Goal: Contribute content: Add original content to the website for others to see

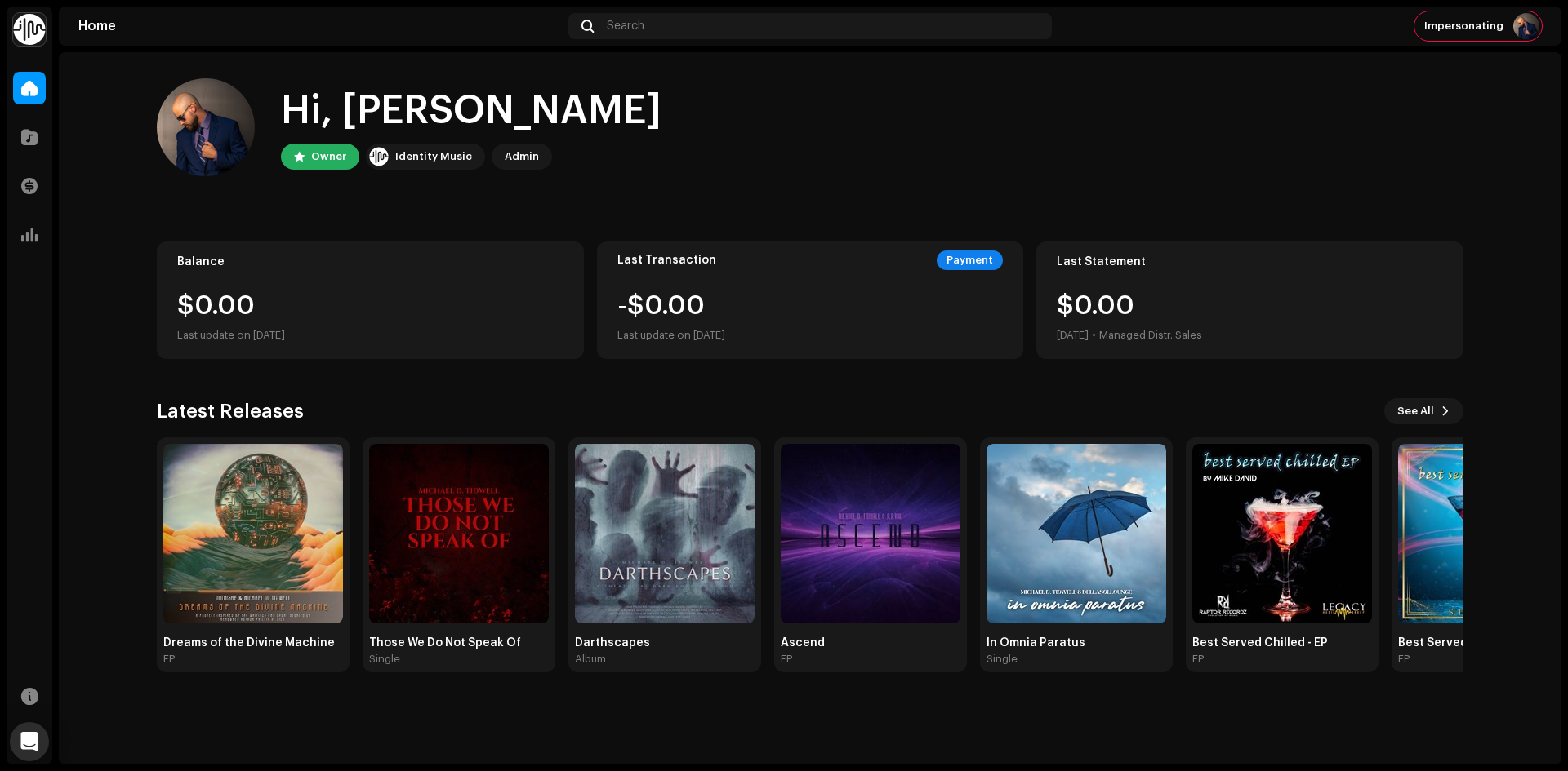
click at [950, 182] on home-user "Hi, [PERSON_NAME] Owner Identity Music Admin" at bounding box center [809, 140] width 1306 height 124
click at [33, 139] on span at bounding box center [30, 137] width 16 height 13
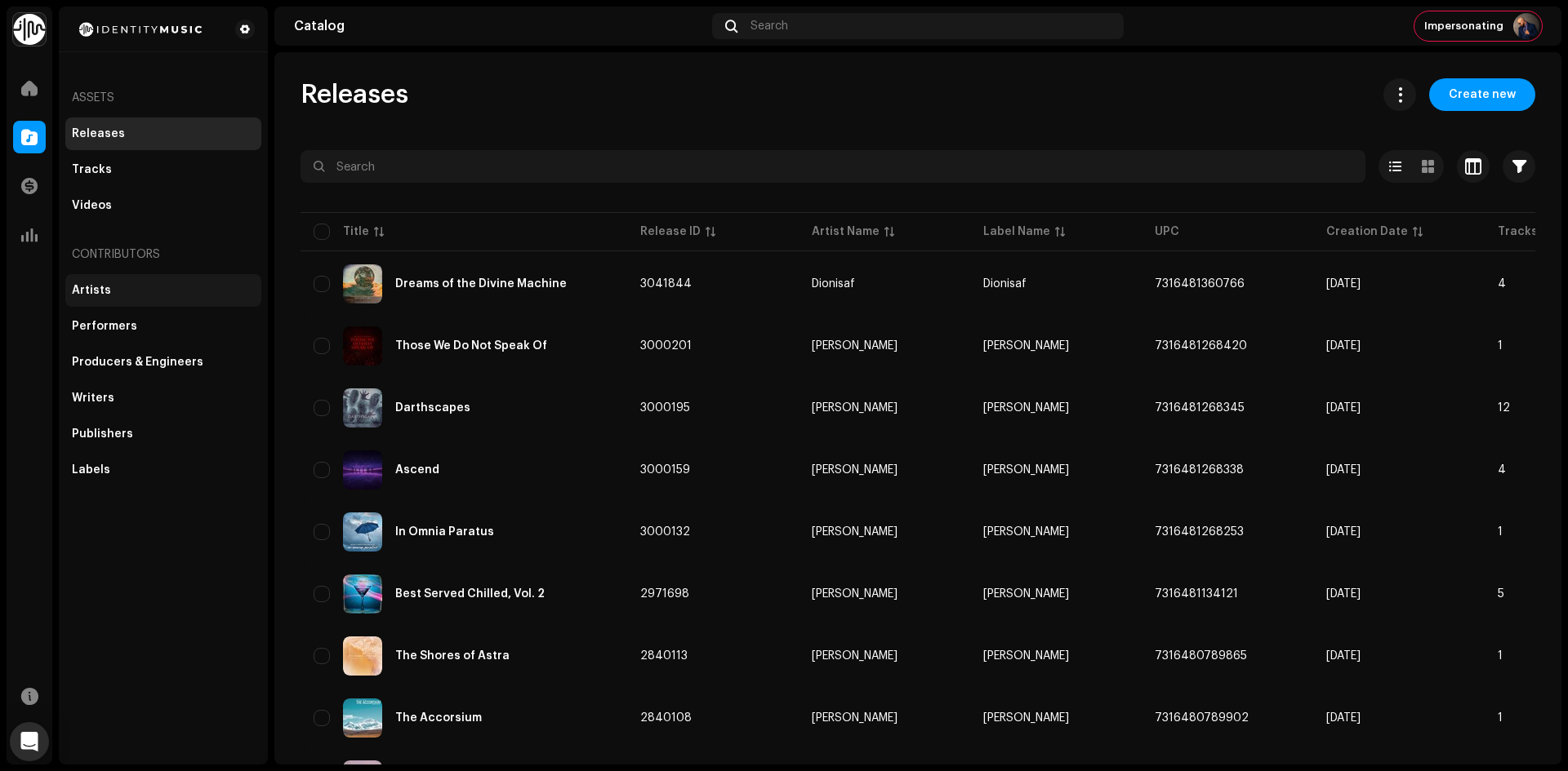
click at [162, 288] on div "Artists" at bounding box center [163, 290] width 183 height 13
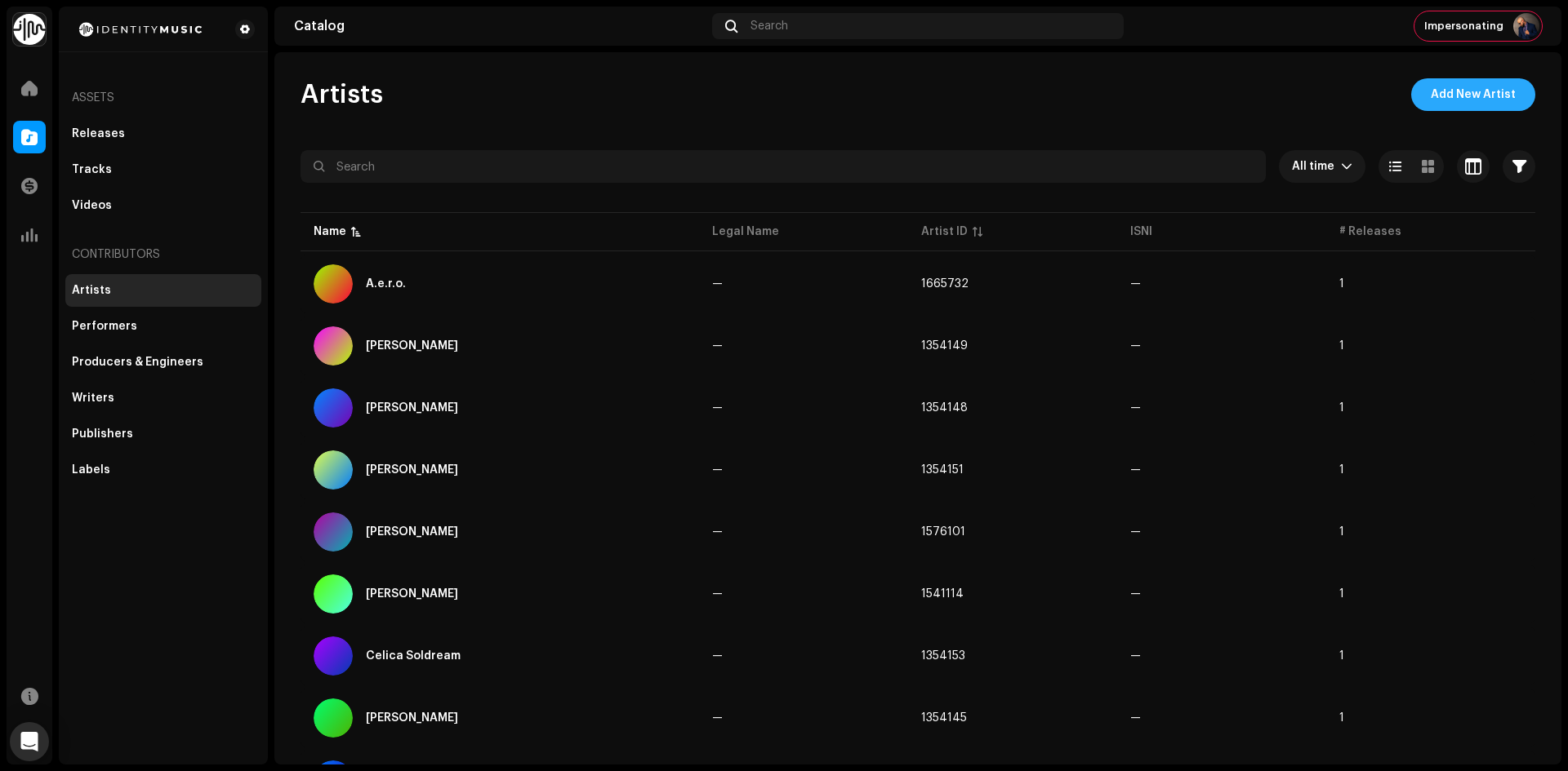
click at [1472, 105] on span "Add New Artist" at bounding box center [1473, 94] width 85 height 32
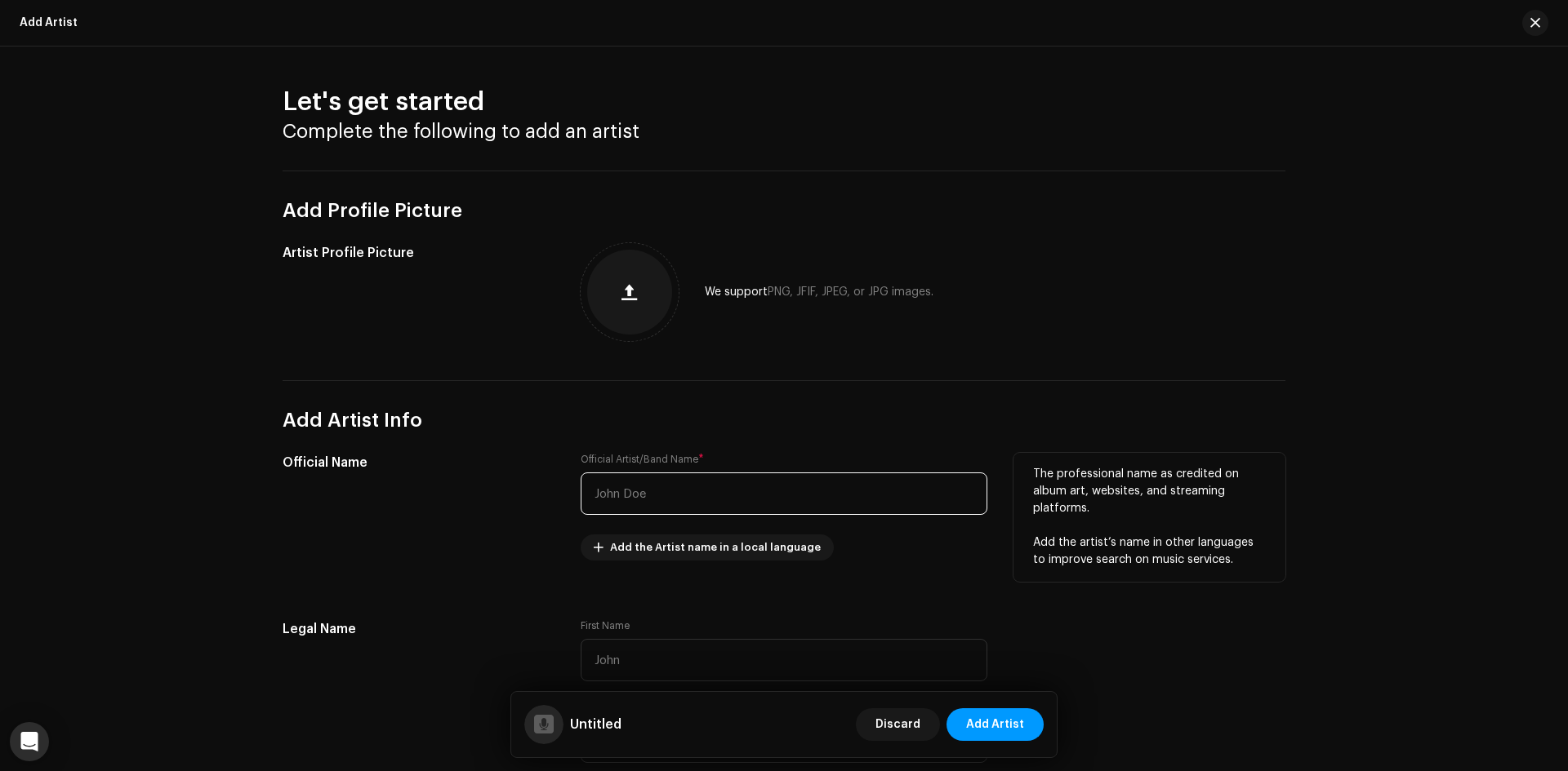
click at [709, 509] on input "text" at bounding box center [784, 493] width 406 height 42
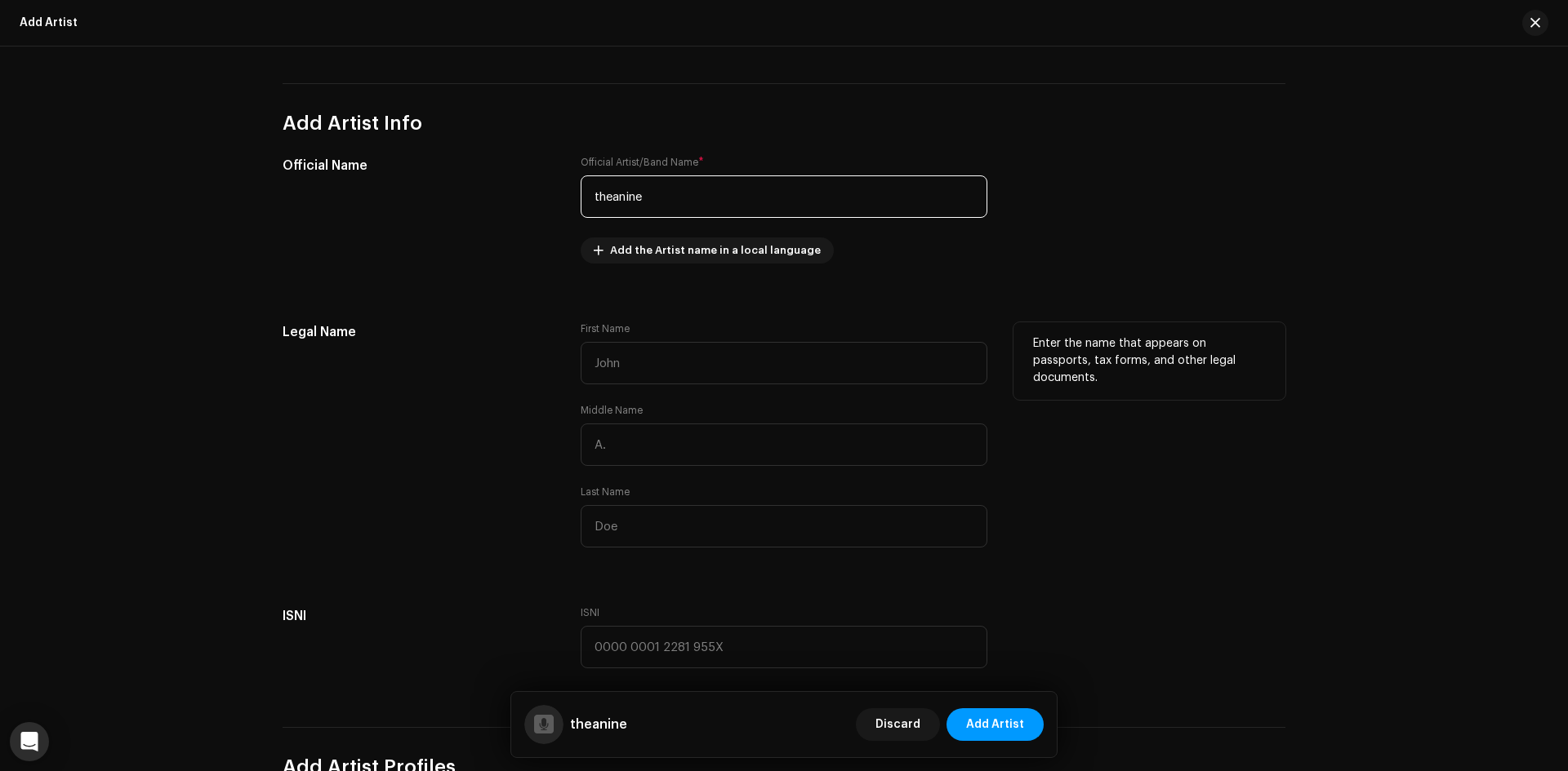
scroll to position [326, 0]
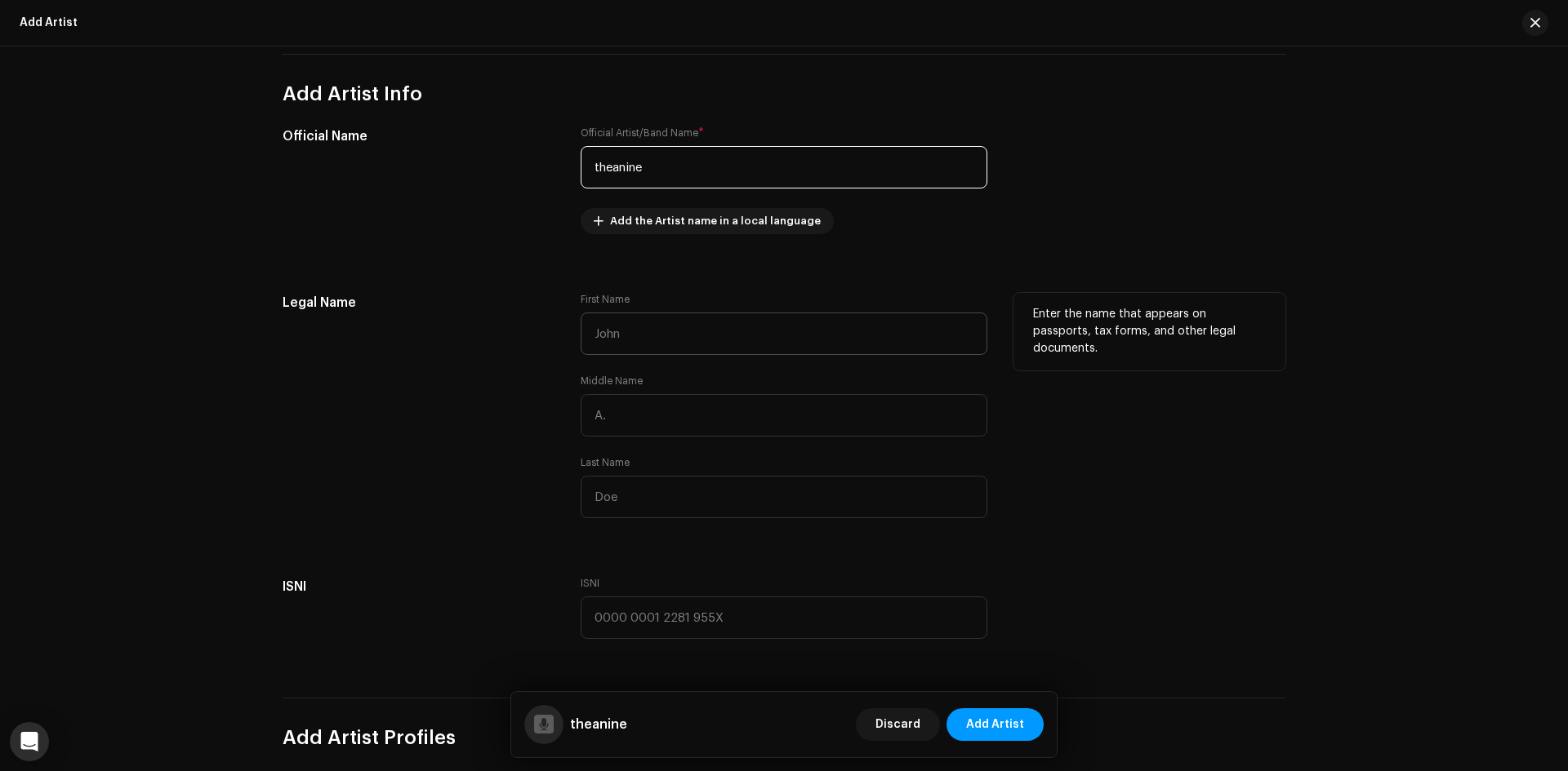
type input "theanine"
click at [642, 334] on input "text" at bounding box center [784, 333] width 406 height 42
type input "JJ"
click at [638, 497] on input "text" at bounding box center [784, 496] width 406 height 42
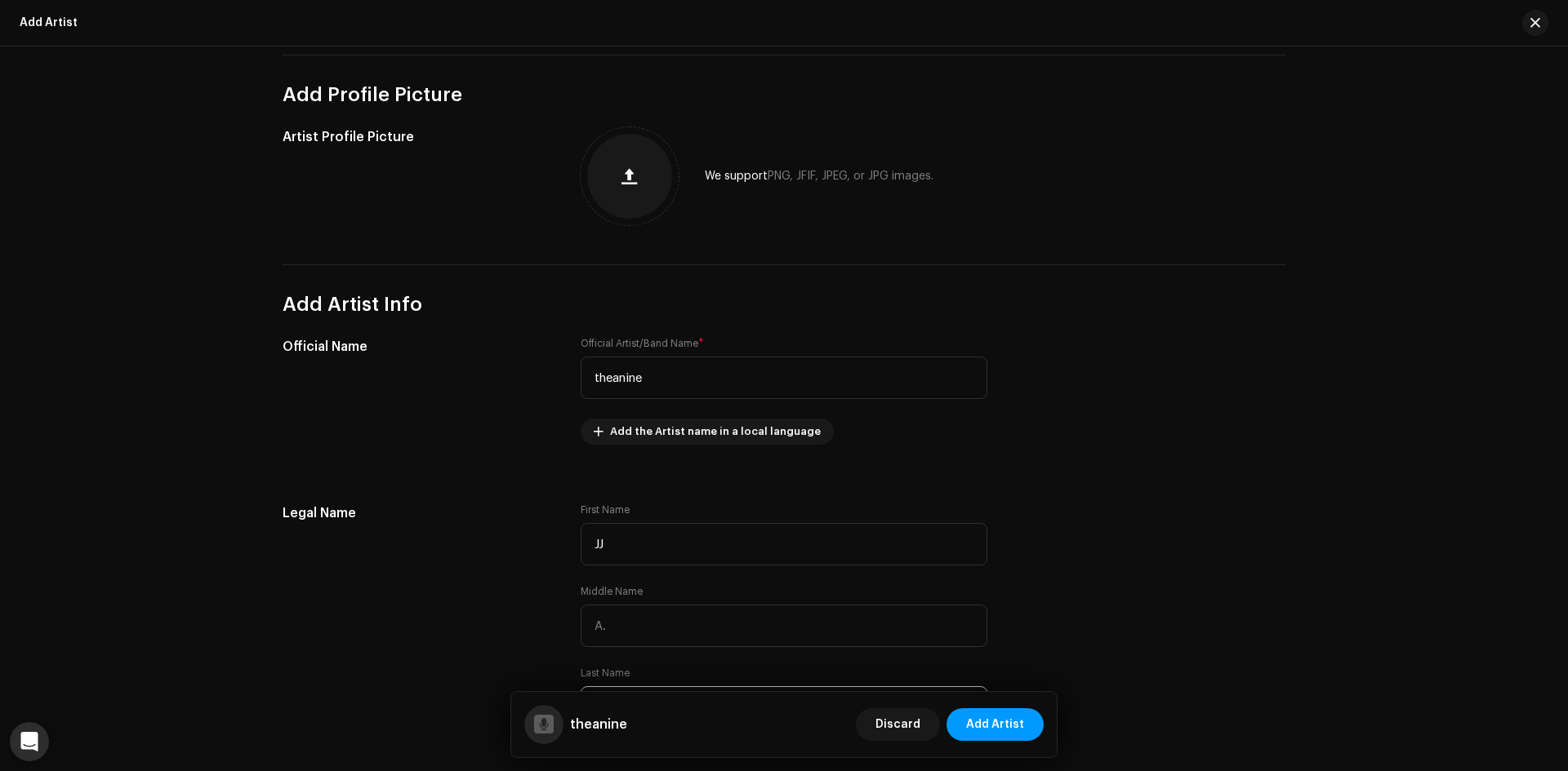
scroll to position [0, 0]
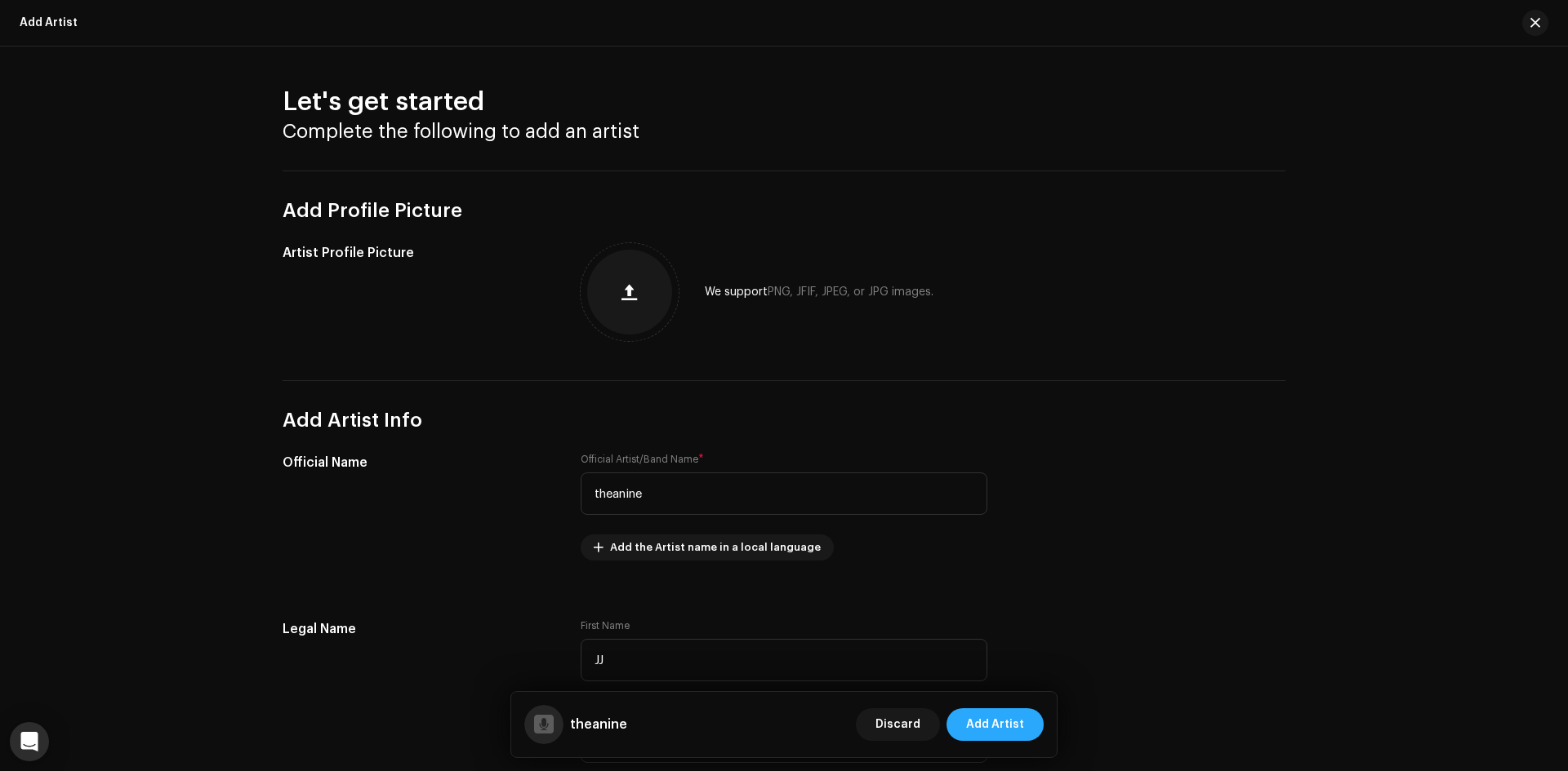
type input "[PERSON_NAME]"
click at [995, 740] on span "Add Artist" at bounding box center [994, 724] width 58 height 32
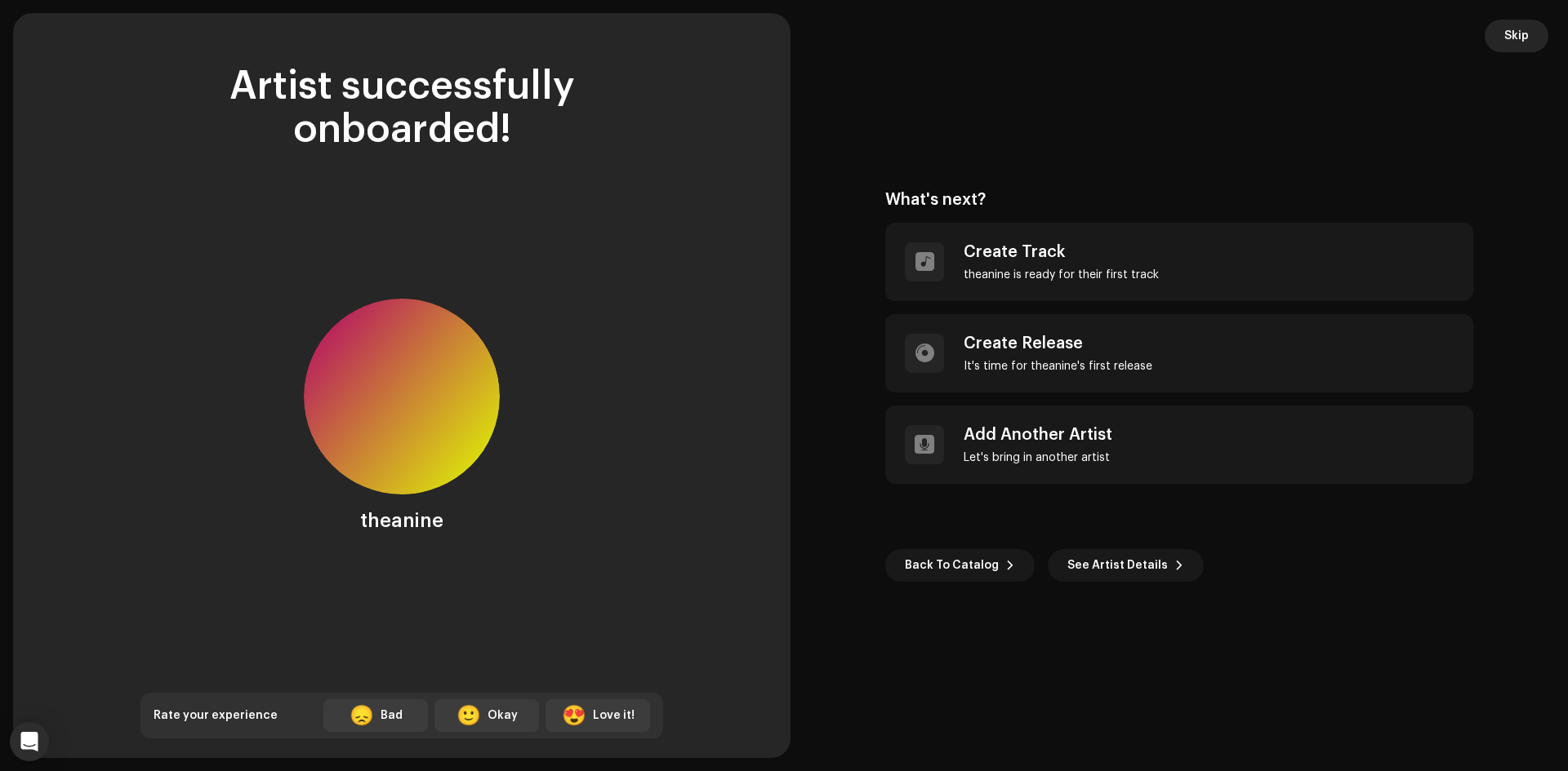
click at [1509, 31] on span "Skip" at bounding box center [1516, 36] width 24 height 32
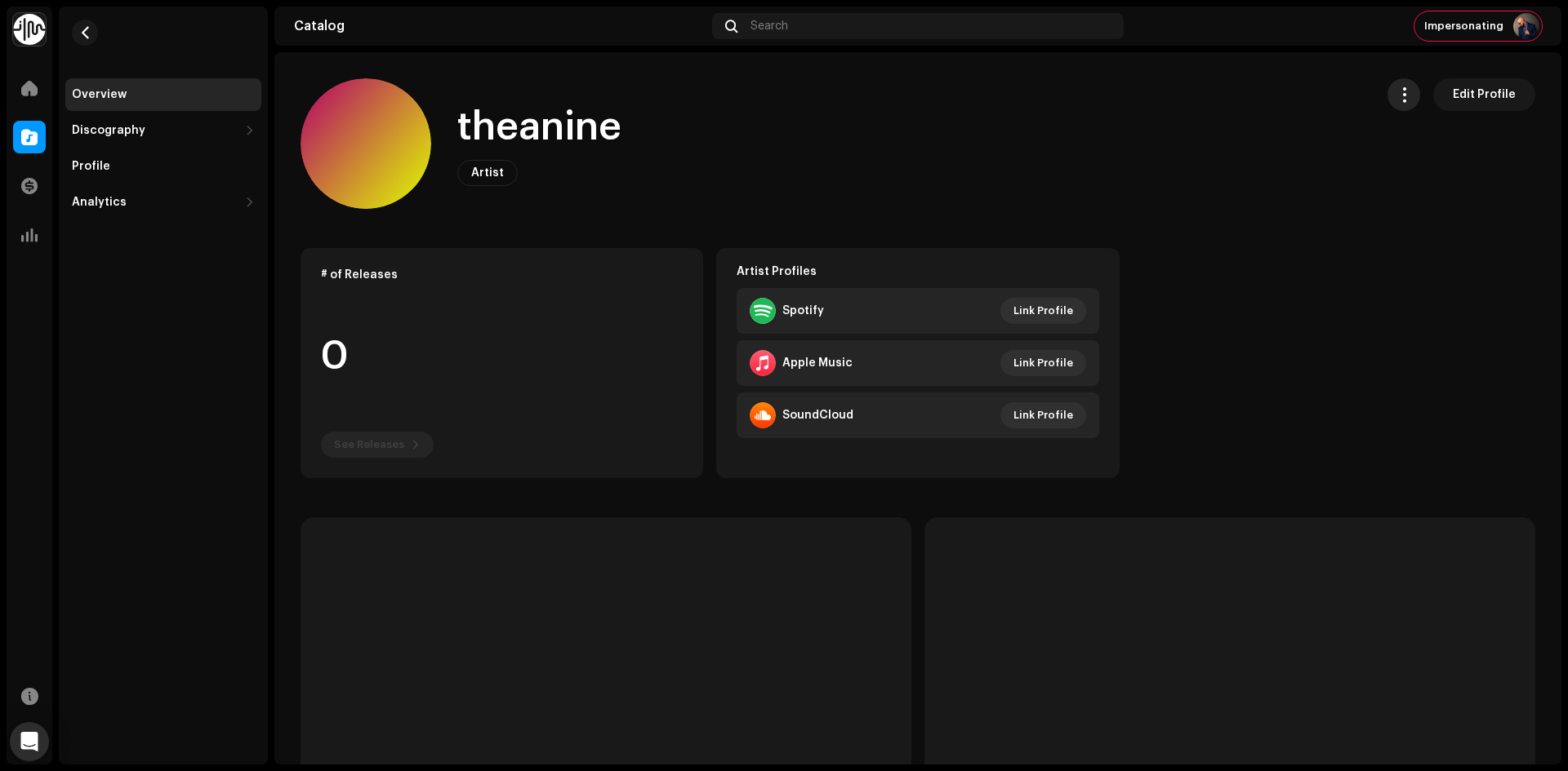
click at [1405, 93] on span "button" at bounding box center [1403, 94] width 15 height 13
click at [1425, 137] on span "Manage Access" at bounding box center [1441, 135] width 93 height 13
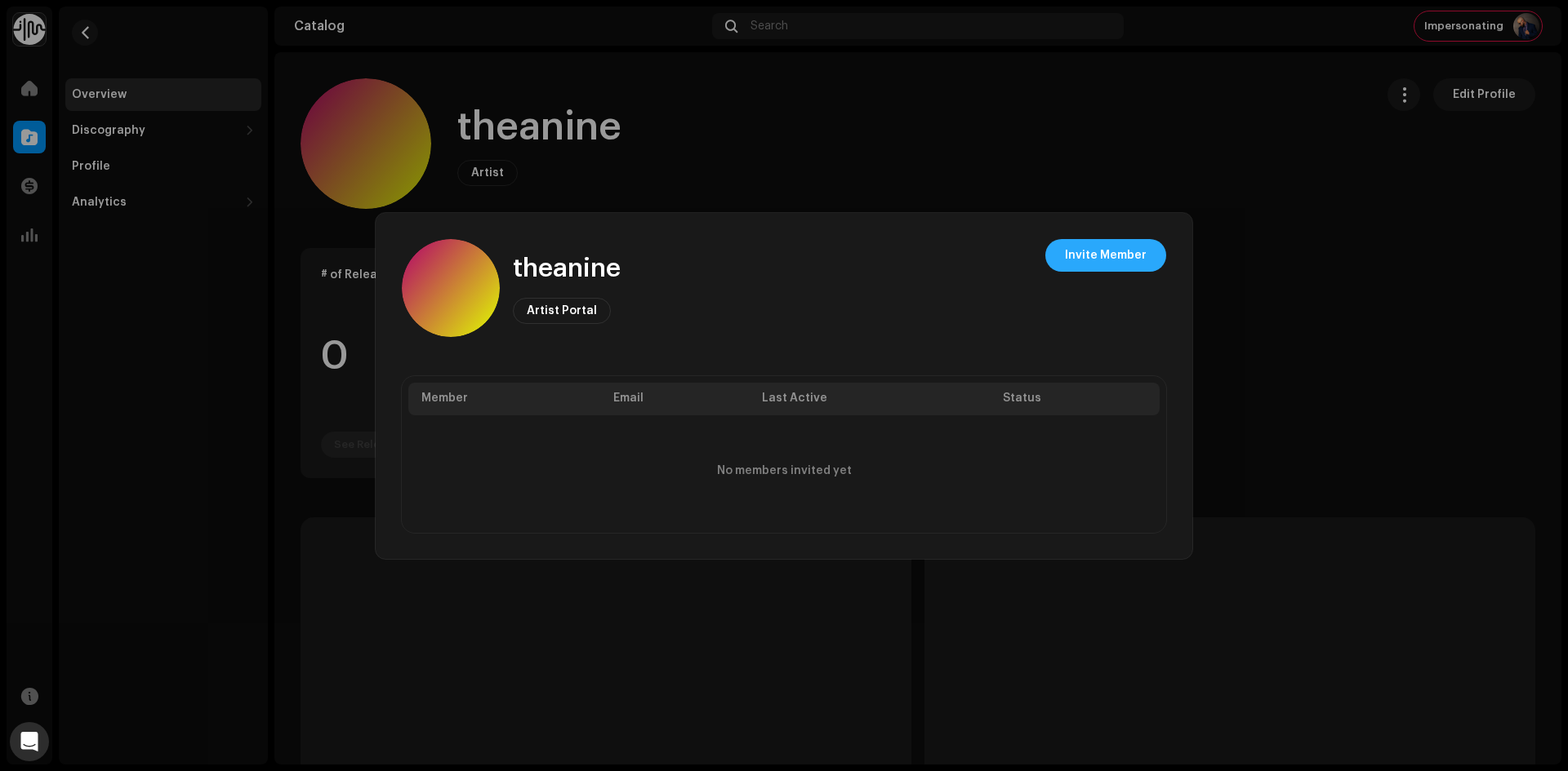
click at [1086, 251] on span "Invite Member" at bounding box center [1105, 255] width 82 height 32
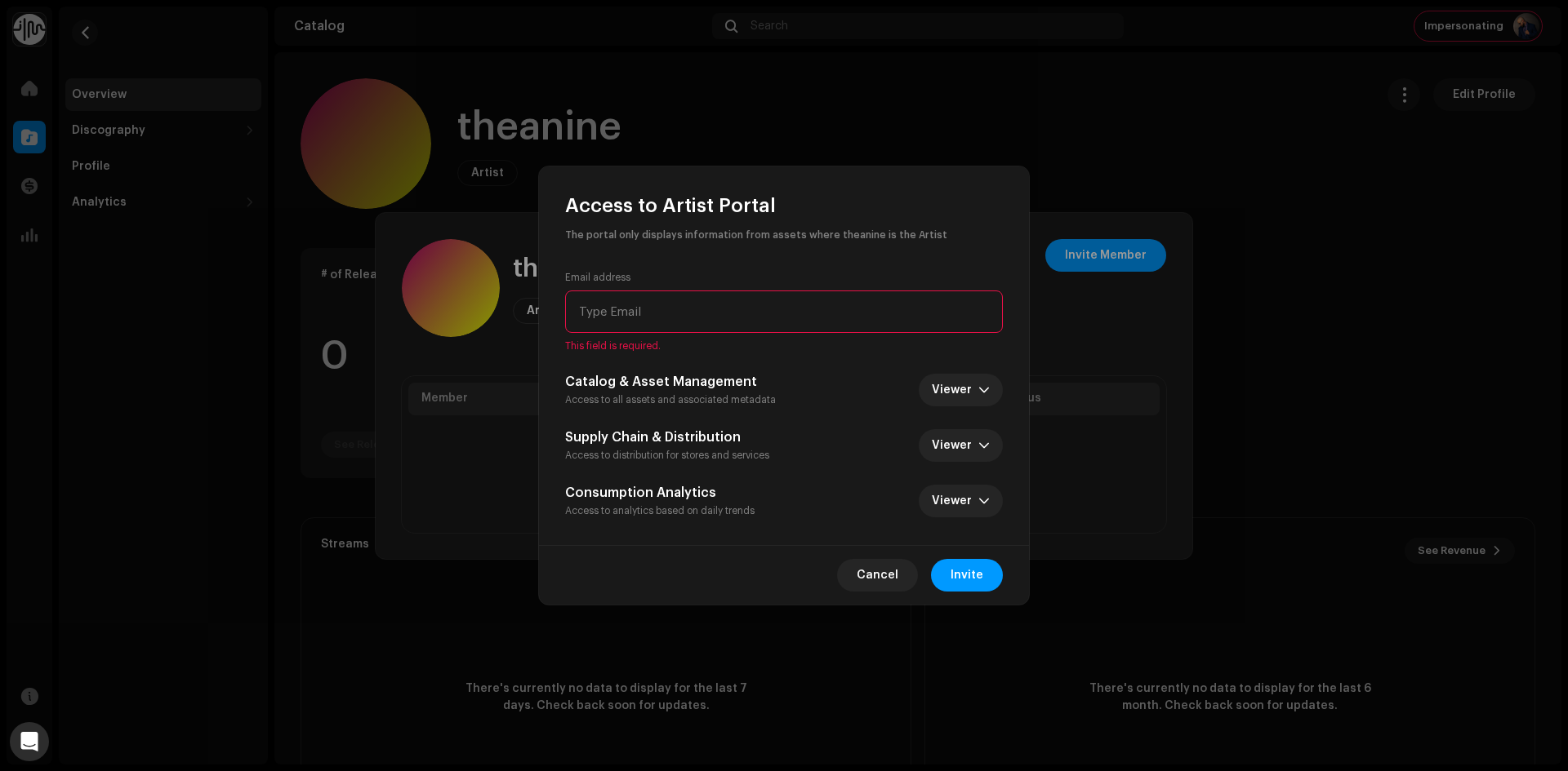
click at [661, 319] on input "email" at bounding box center [783, 311] width 438 height 42
paste input "[EMAIL_ADDRESS][DOMAIN_NAME]"
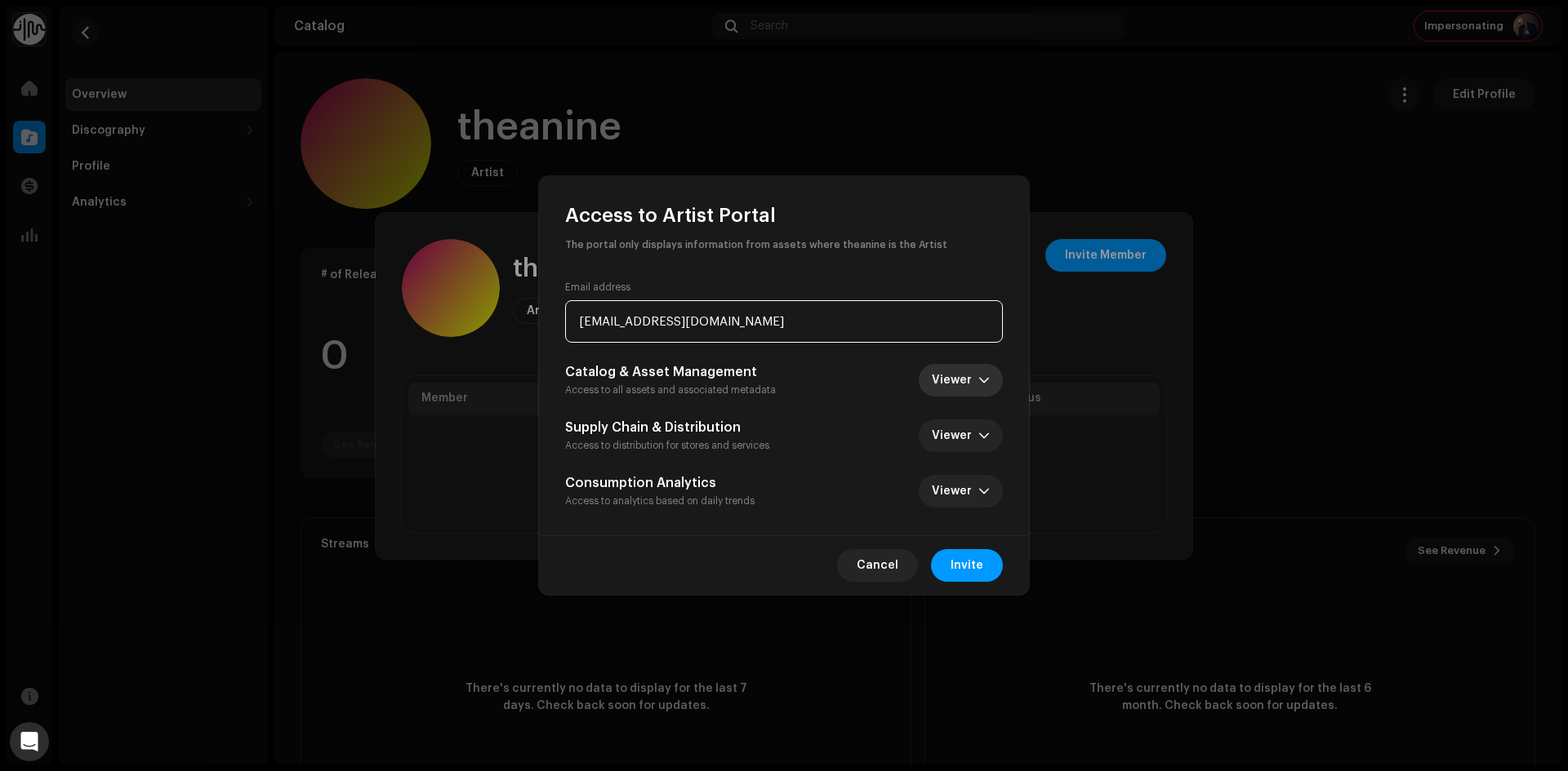
type input "[EMAIL_ADDRESS][DOMAIN_NAME]"
click at [962, 374] on span "Viewer" at bounding box center [955, 380] width 47 height 32
click at [979, 484] on li "Editor" at bounding box center [986, 485] width 116 height 32
click at [967, 439] on span "Viewer" at bounding box center [955, 436] width 47 height 32
click at [972, 431] on span "Viewer" at bounding box center [955, 436] width 47 height 32
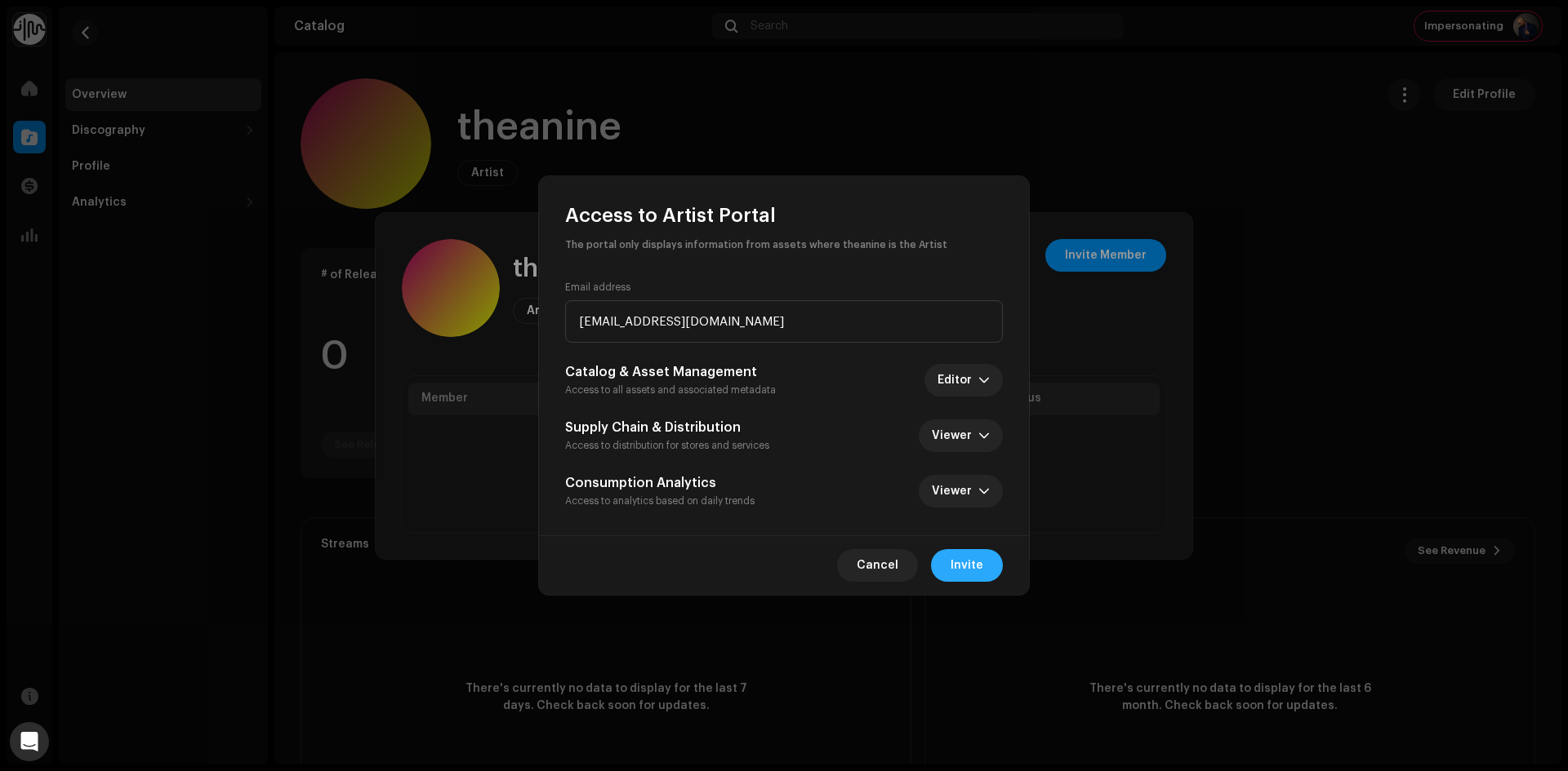
click at [959, 570] on span "Invite" at bounding box center [967, 565] width 32 height 32
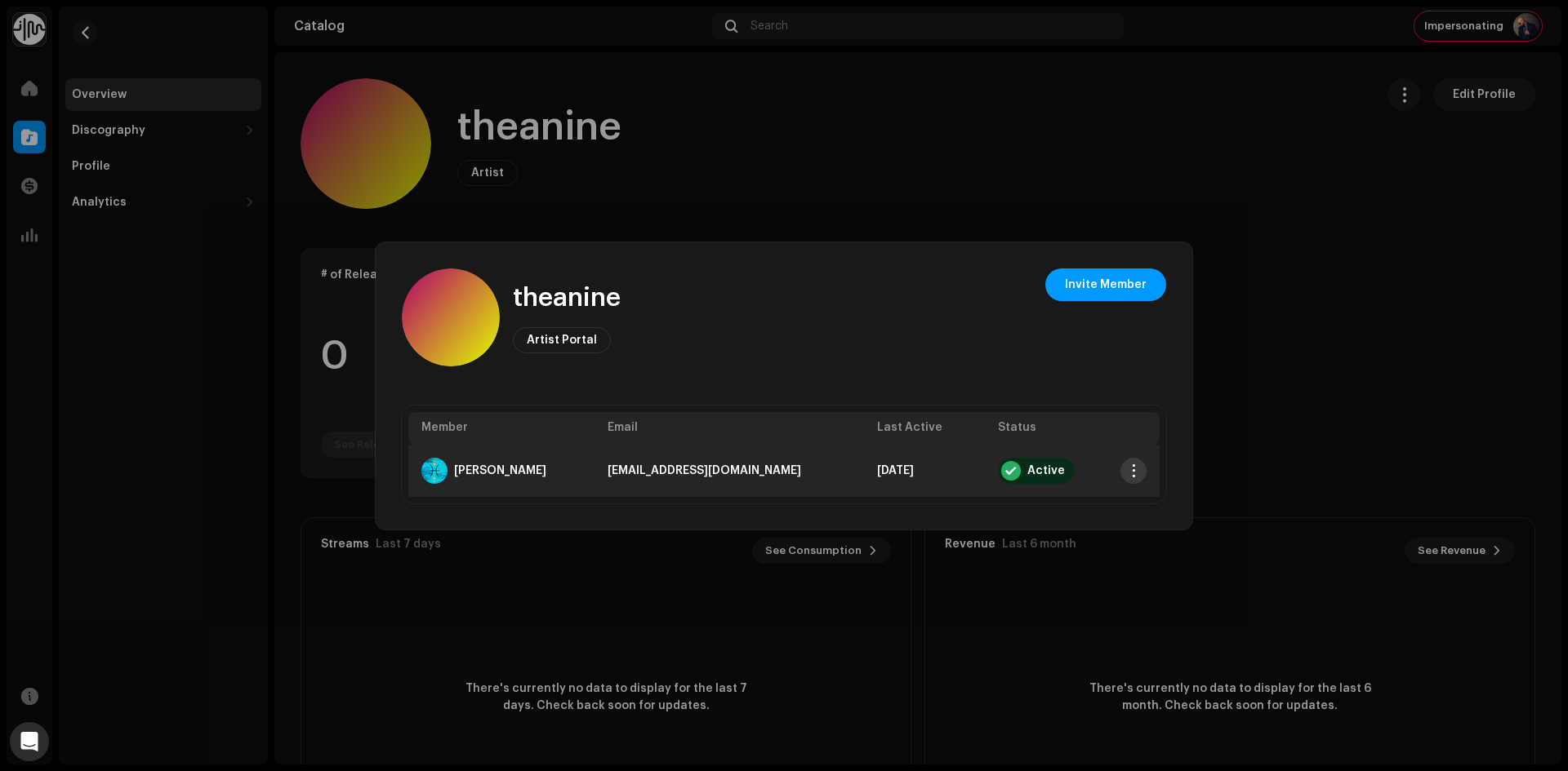
click at [1142, 471] on button "button" at bounding box center [1133, 470] width 26 height 26
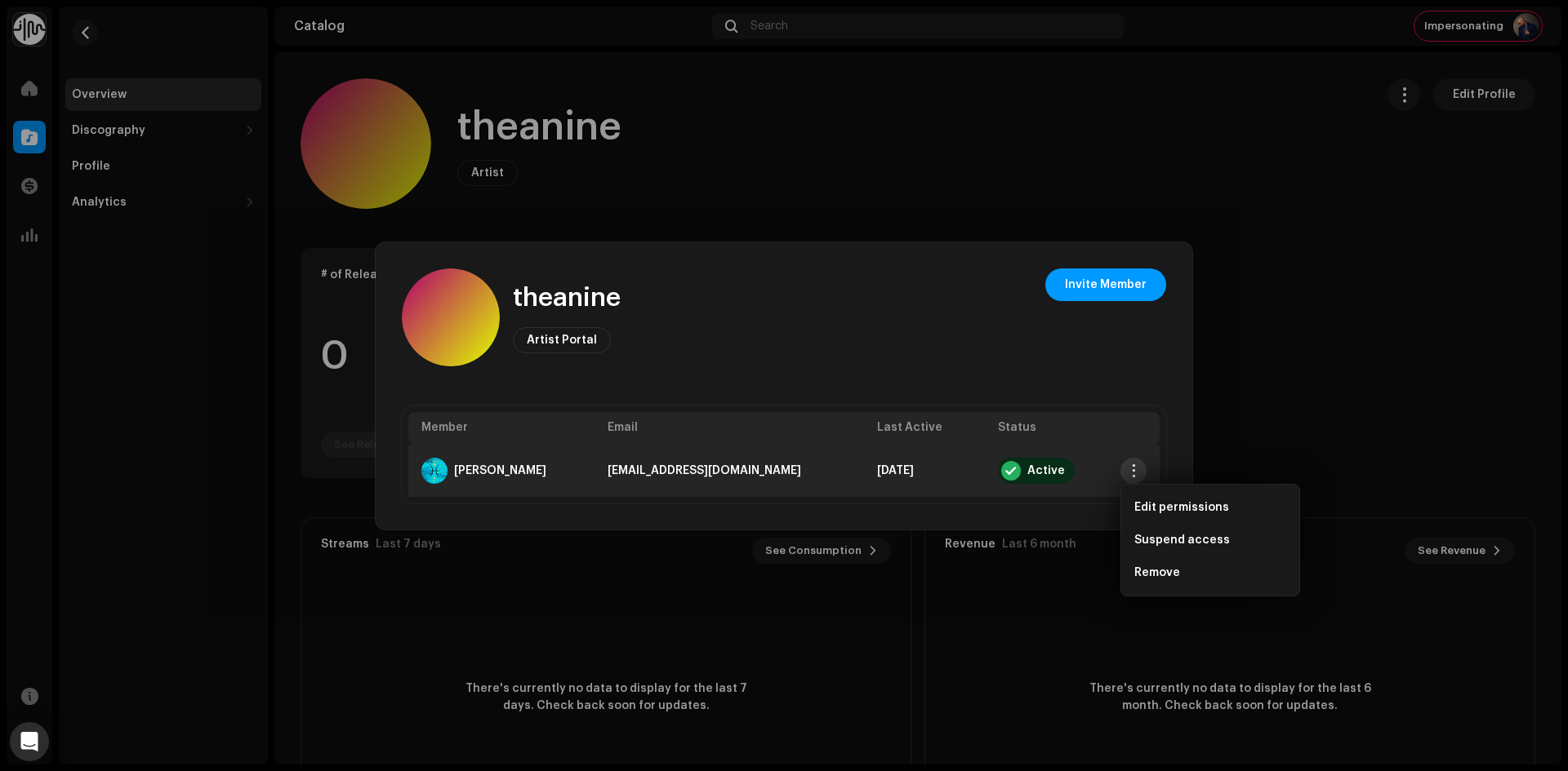
click at [1142, 471] on button "button" at bounding box center [1133, 470] width 26 height 26
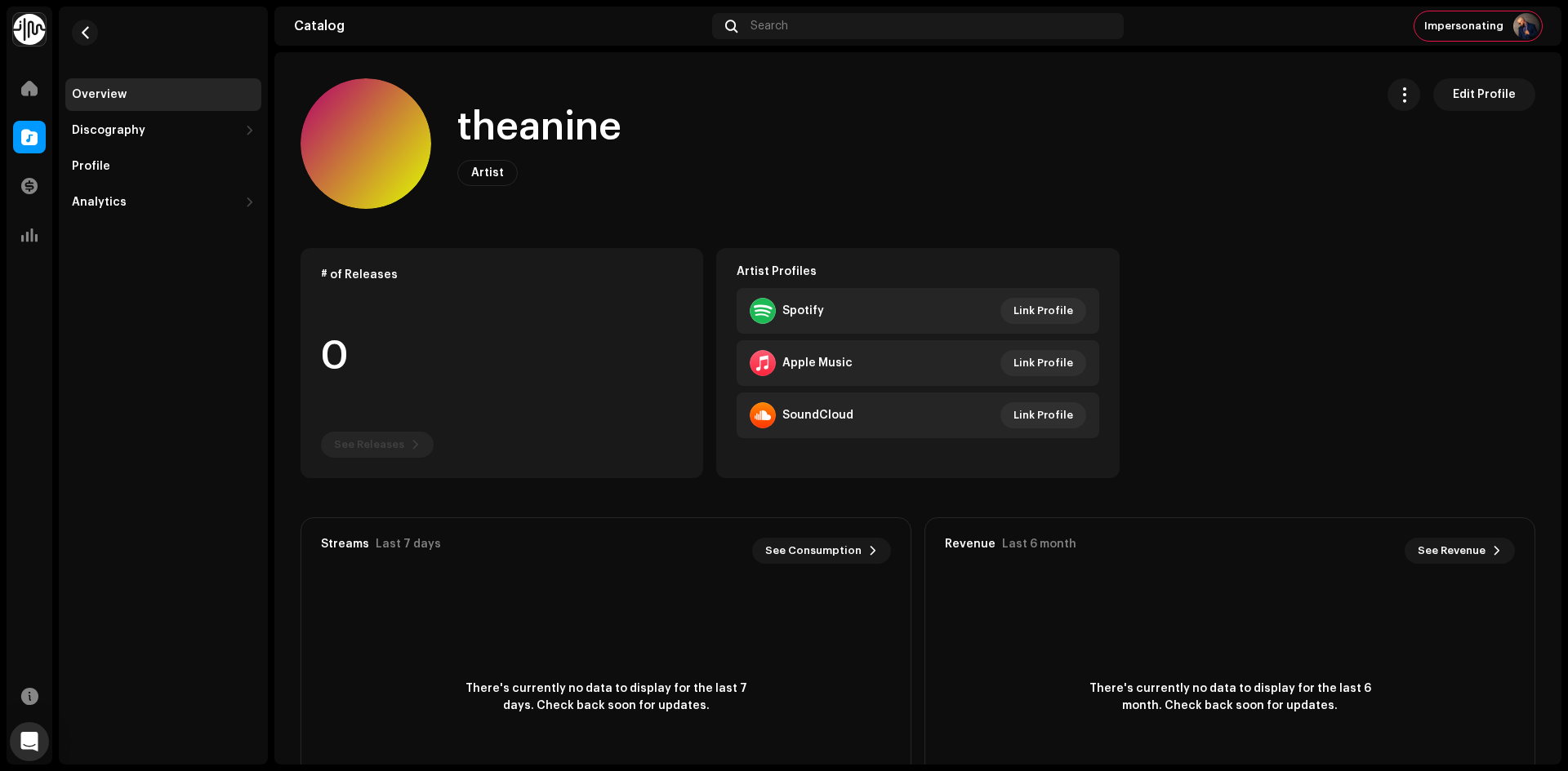
click at [1365, 359] on div "theanine Artist Portal Invite Member Member Email Last Active Status [PERSON_NA…" at bounding box center [784, 386] width 1568 height 771
click at [1463, 26] on span "Impersonating" at bounding box center [1464, 26] width 79 height 13
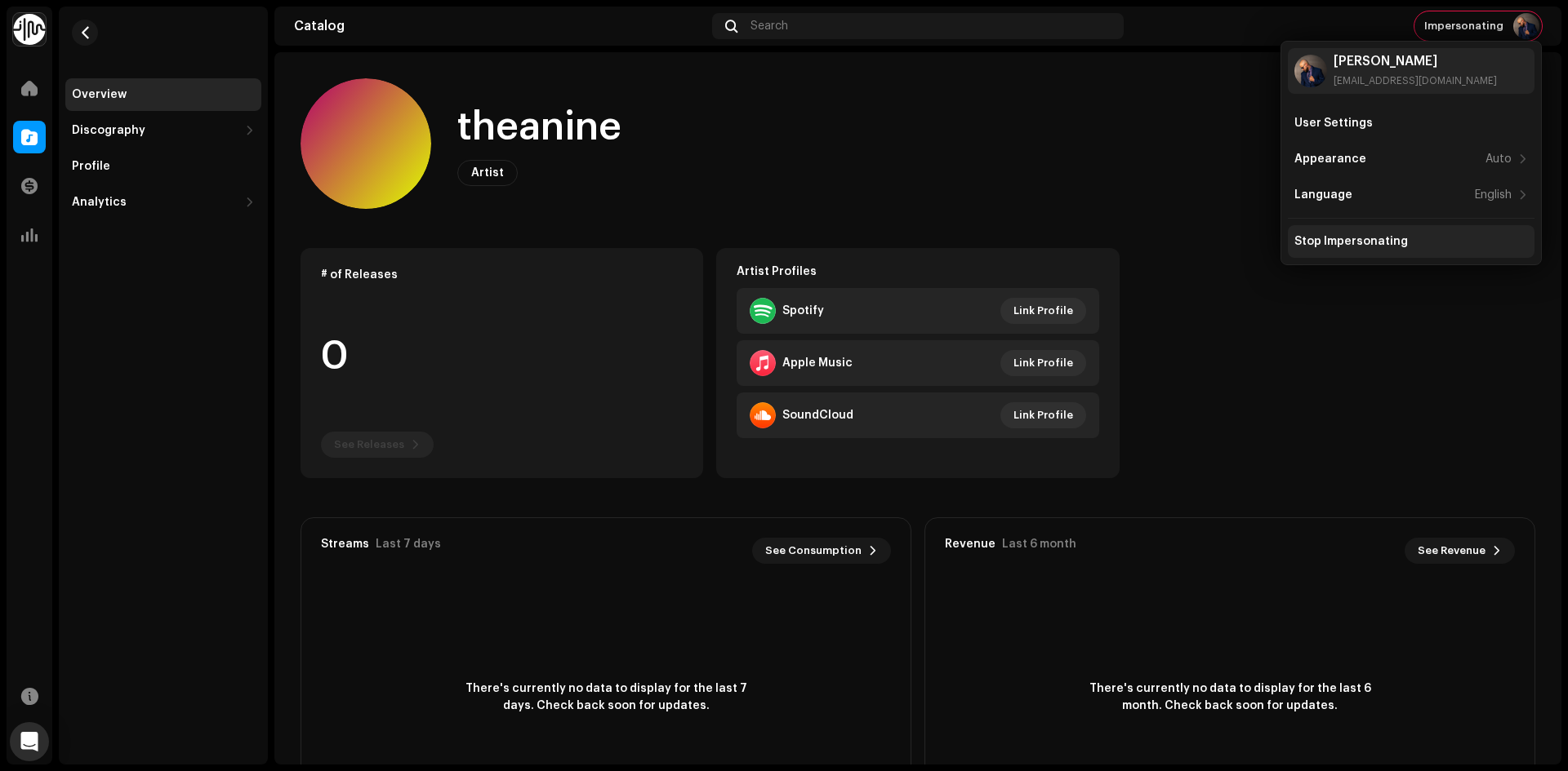
click at [1400, 247] on div "Stop Impersonating" at bounding box center [1350, 242] width 113 height 13
